Goal: Find specific page/section: Find specific page/section

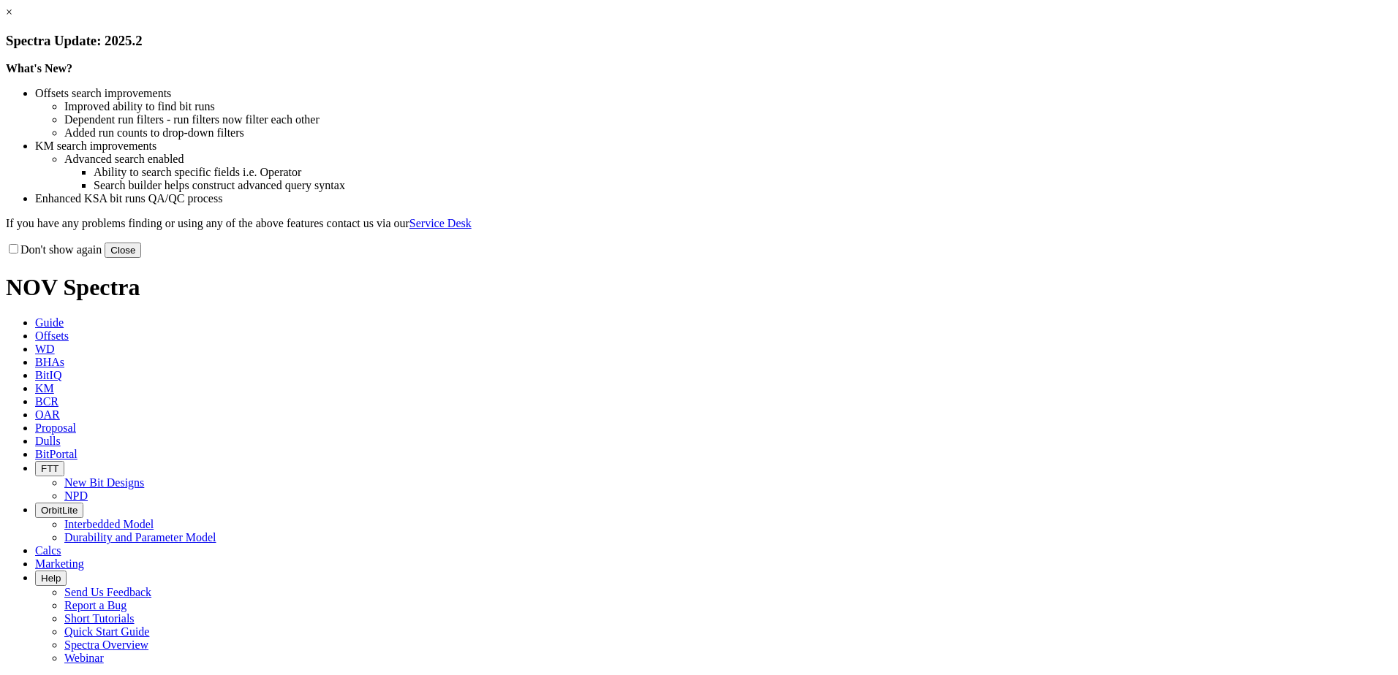
click at [141, 258] on button "Close" at bounding box center [123, 250] width 37 height 15
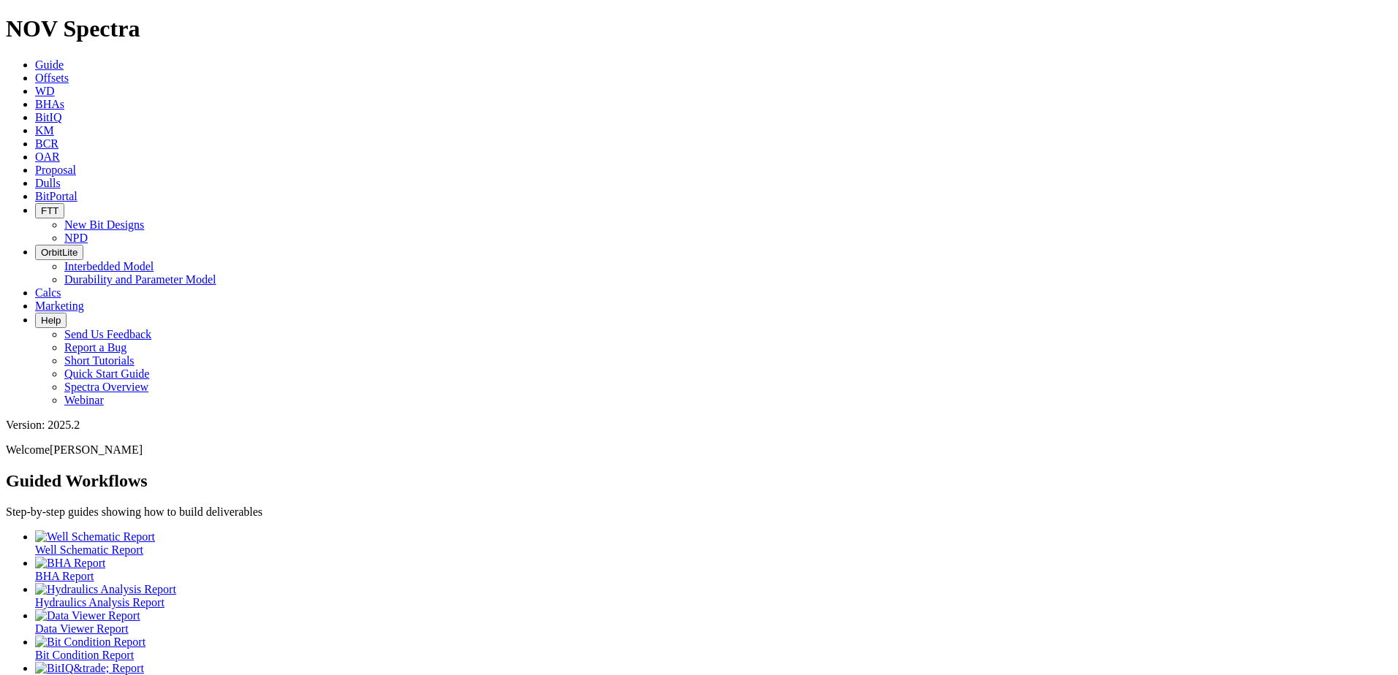
click at [35, 177] on icon at bounding box center [35, 183] width 0 height 12
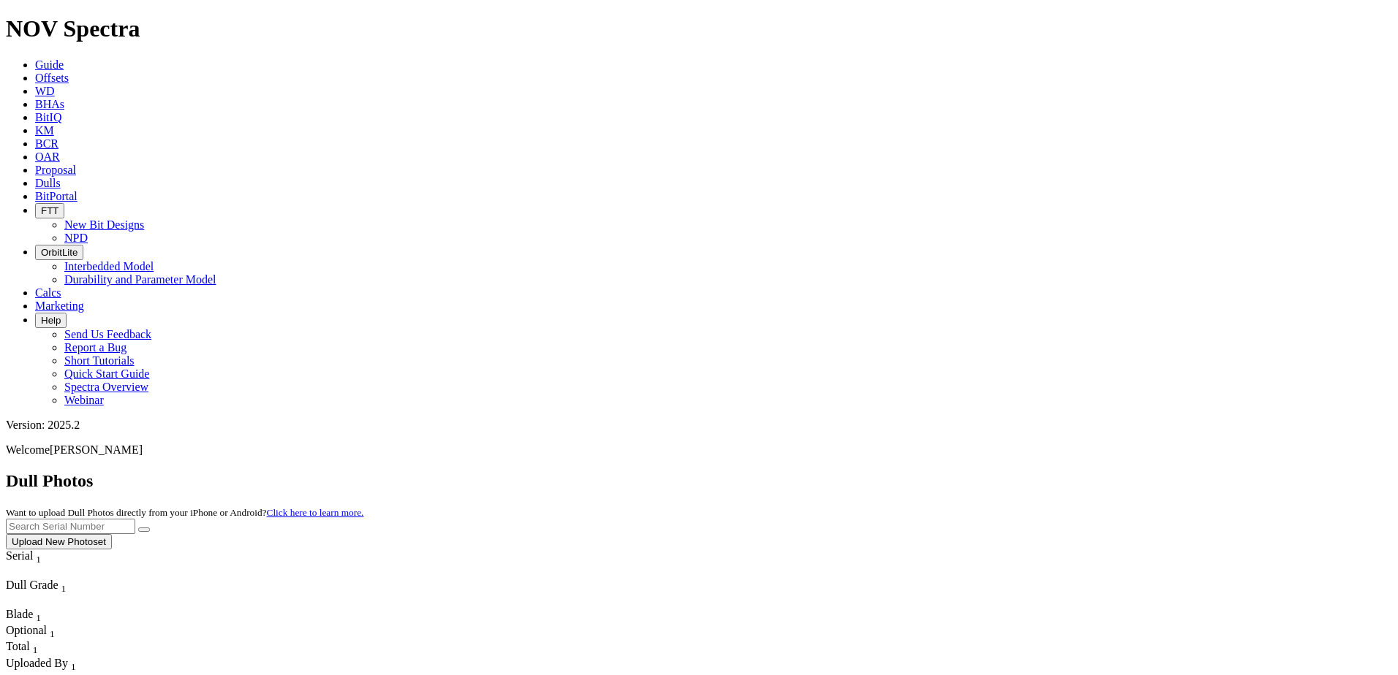
click at [135, 519] on input "text" at bounding box center [70, 526] width 129 height 15
paste input "A317161"
type input "A317161"
click at [144, 530] on icon "submit" at bounding box center [144, 530] width 0 height 0
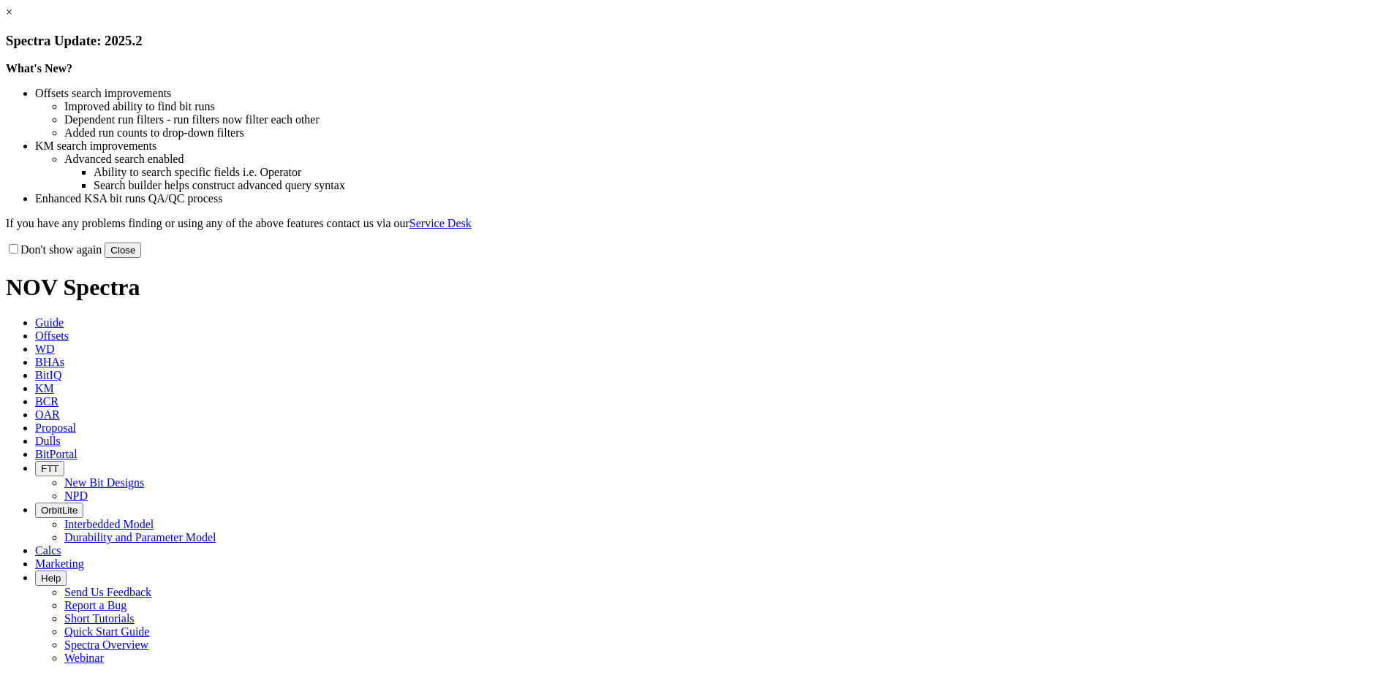
click at [141, 258] on button "Close" at bounding box center [123, 250] width 37 height 15
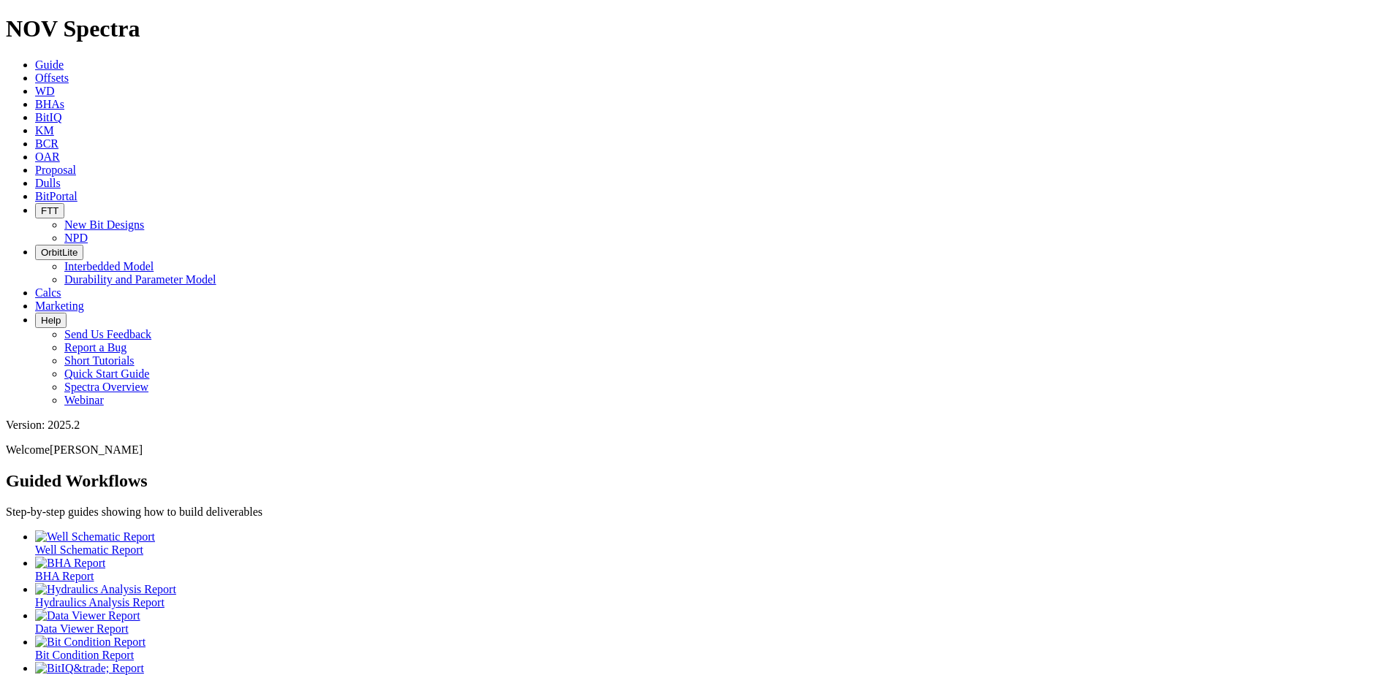
click at [35, 177] on icon at bounding box center [35, 183] width 0 height 12
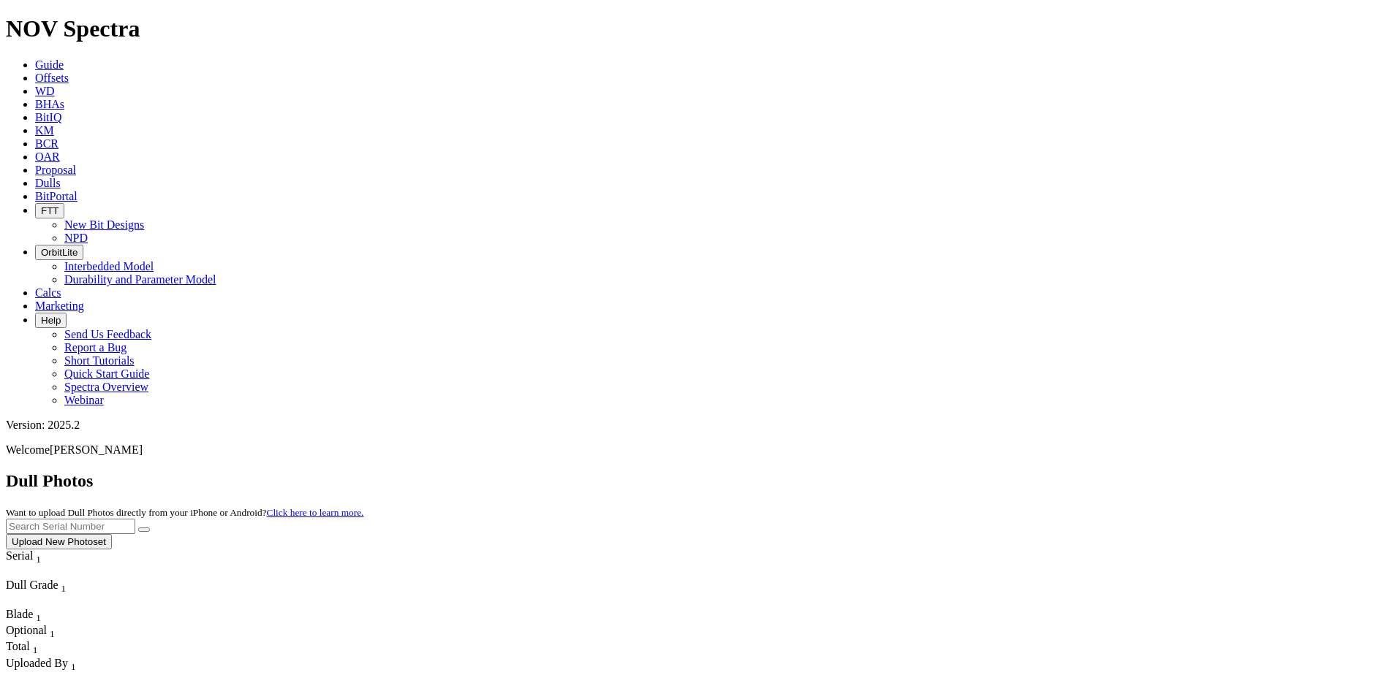
click at [135, 519] on input "text" at bounding box center [70, 526] width 129 height 15
paste input "A317161"
type input "A317161"
click at [150, 528] on button "submit" at bounding box center [144, 530] width 12 height 4
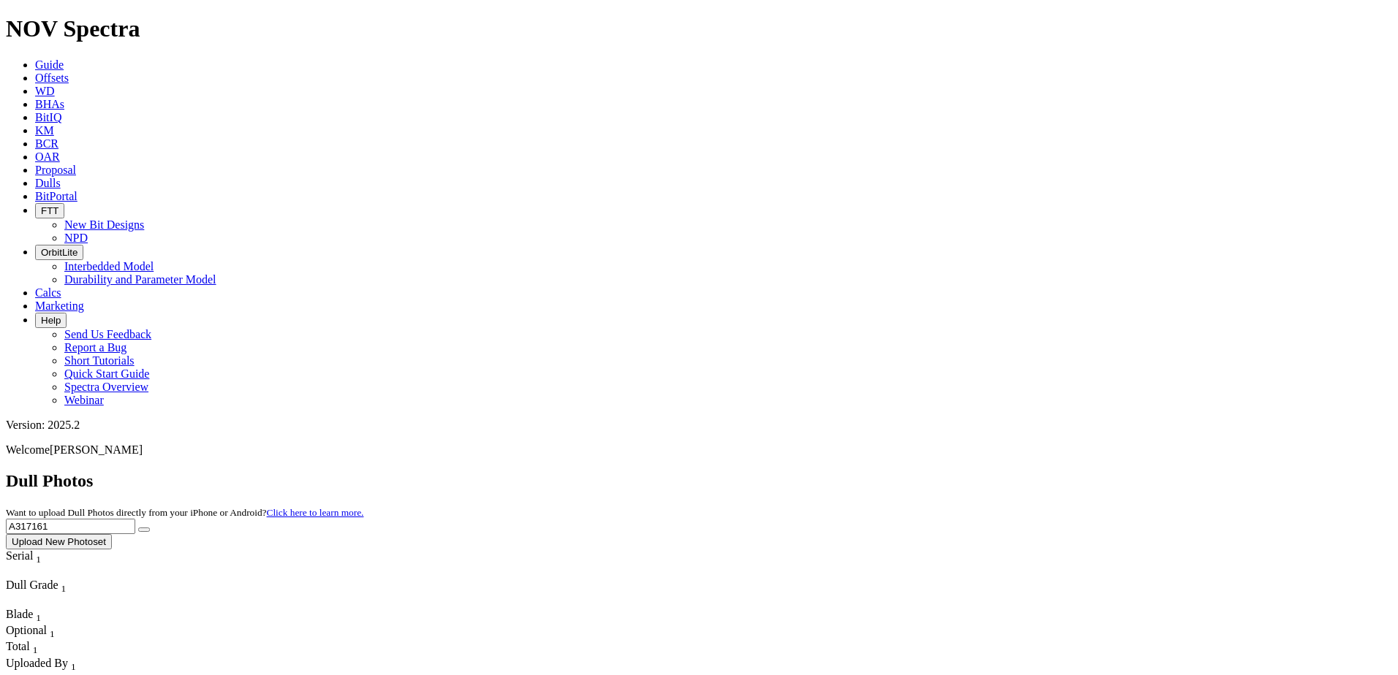
click at [150, 528] on button "submit" at bounding box center [144, 530] width 12 height 4
click at [144, 530] on icon "submit" at bounding box center [144, 530] width 0 height 0
